Goal: Task Accomplishment & Management: Use online tool/utility

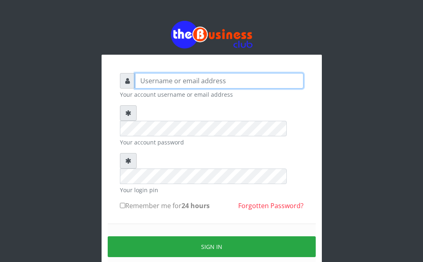
type input "Ahmed2222"
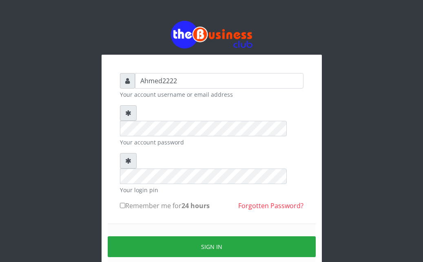
click at [122, 203] on input "Remember me for 24 hours" at bounding box center [122, 205] width 5 height 5
checkbox input "true"
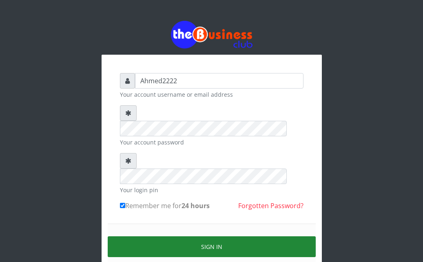
click at [177, 236] on button "Sign in" at bounding box center [212, 246] width 208 height 21
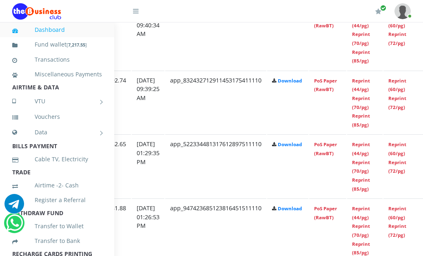
scroll to position [573, 142]
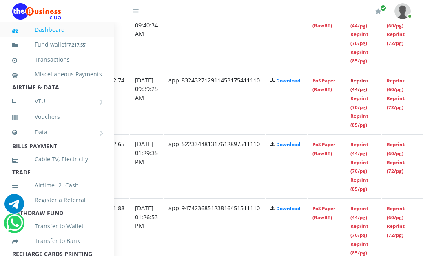
click at [365, 89] on link "Reprint (44/pg)" at bounding box center [359, 85] width 18 height 15
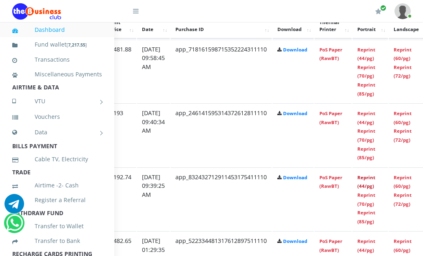
scroll to position [476, 183]
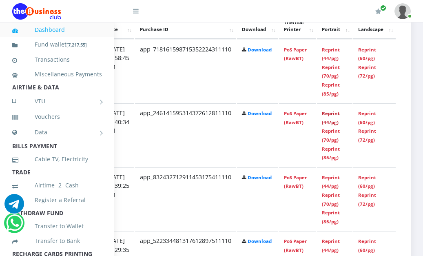
click at [329, 116] on link "Reprint (44/pg)" at bounding box center [331, 117] width 18 height 15
click at [333, 58] on link "Reprint (44/pg)" at bounding box center [331, 54] width 18 height 15
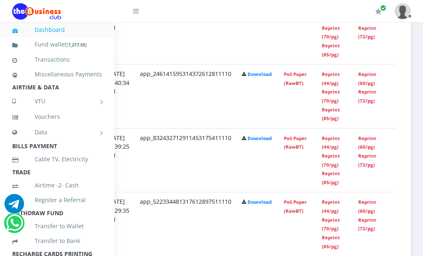
scroll to position [516, 183]
click at [327, 145] on link "Reprint (44/pg)" at bounding box center [331, 142] width 18 height 15
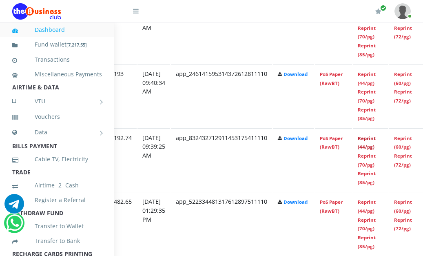
scroll to position [516, 142]
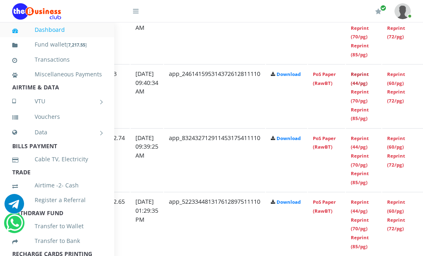
click at [369, 83] on link "Reprint (44/pg)" at bounding box center [360, 78] width 18 height 15
